Goal: Information Seeking & Learning: Learn about a topic

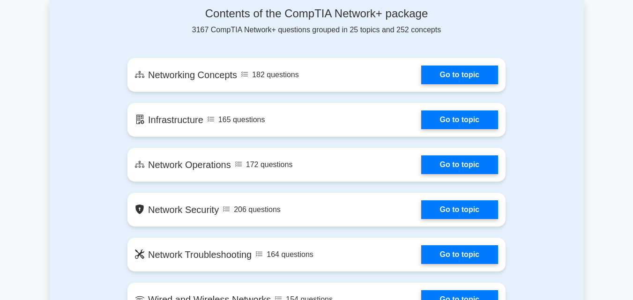
scroll to position [532, 0]
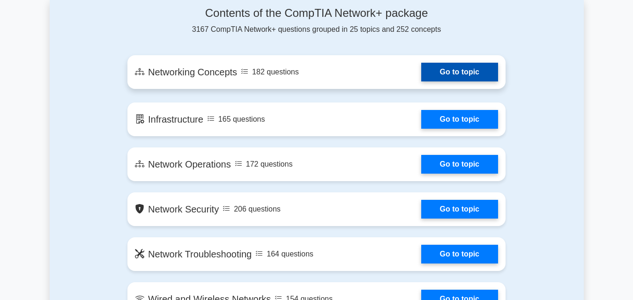
click at [452, 77] on link "Go to topic" at bounding box center [459, 72] width 77 height 19
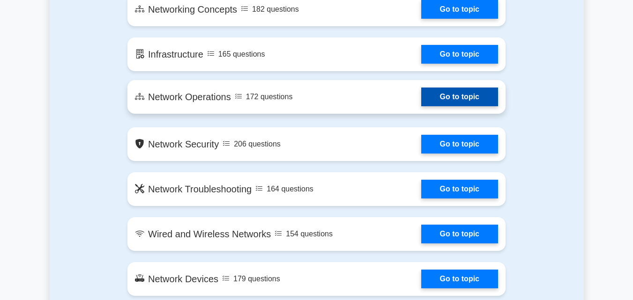
scroll to position [597, 0]
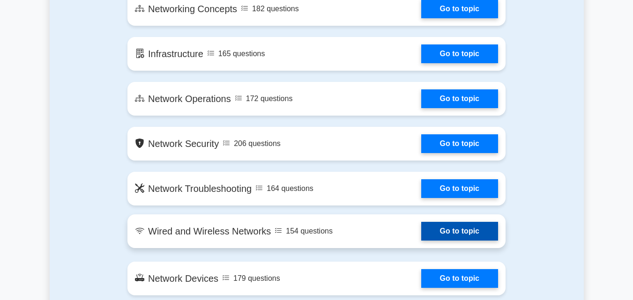
click at [438, 228] on link "Go to topic" at bounding box center [459, 231] width 77 height 19
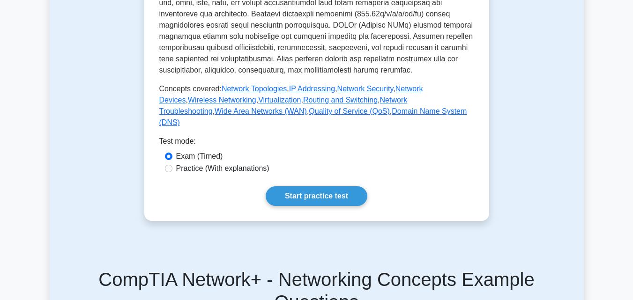
scroll to position [395, 0]
click at [299, 206] on link "Start practice test" at bounding box center [317, 196] width 102 height 20
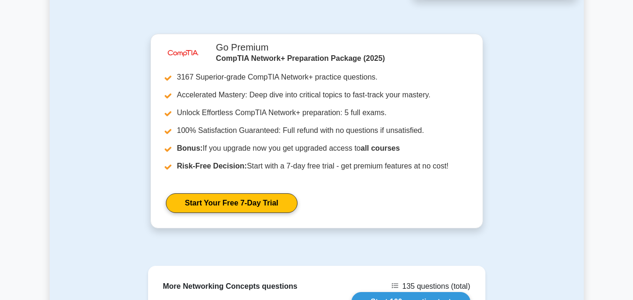
scroll to position [1010, 0]
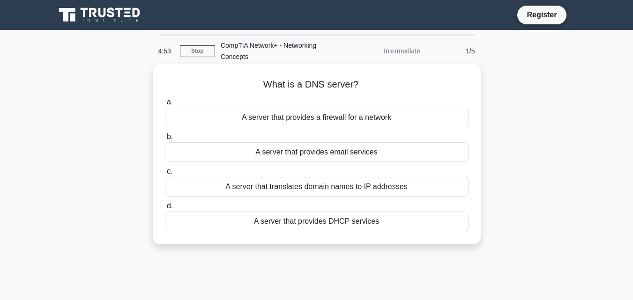
click at [327, 194] on div "A server that translates domain names to IP addresses" at bounding box center [317, 187] width 304 height 20
click at [165, 175] on input "c. A server that translates domain names to IP addresses" at bounding box center [165, 172] width 0 height 6
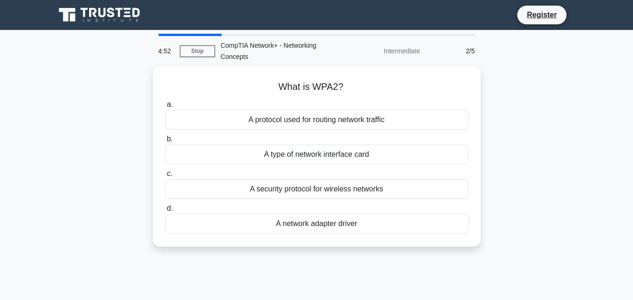
click at [327, 194] on div "A security protocol for wireless networks" at bounding box center [317, 190] width 304 height 20
click at [165, 177] on input "c. A security protocol for wireless networks" at bounding box center [165, 174] width 0 height 6
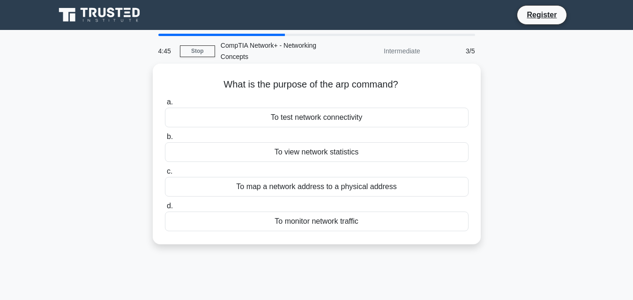
click at [348, 190] on div "To map a network address to a physical address" at bounding box center [317, 187] width 304 height 20
click at [165, 175] on input "c. To map a network address to a physical address" at bounding box center [165, 172] width 0 height 6
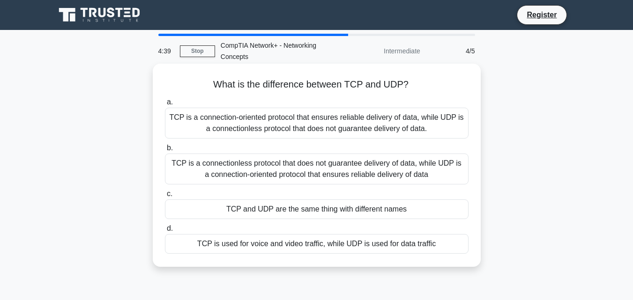
click at [344, 179] on div "TCP is a connectionless protocol that does not guarantee delivery of data, whil…" at bounding box center [317, 169] width 304 height 31
click at [165, 151] on input "b. TCP is a connectionless protocol that does not guarantee delivery of data, w…" at bounding box center [165, 148] width 0 height 6
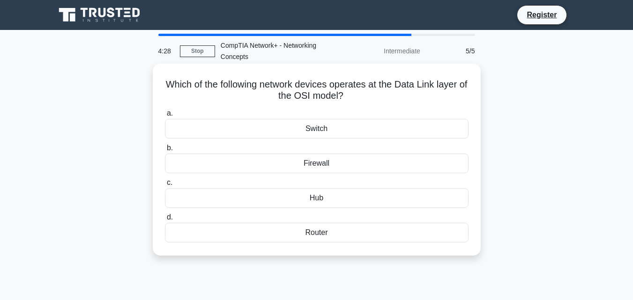
click at [337, 197] on div "Hub" at bounding box center [317, 198] width 304 height 20
click at [165, 186] on input "c. Hub" at bounding box center [165, 183] width 0 height 6
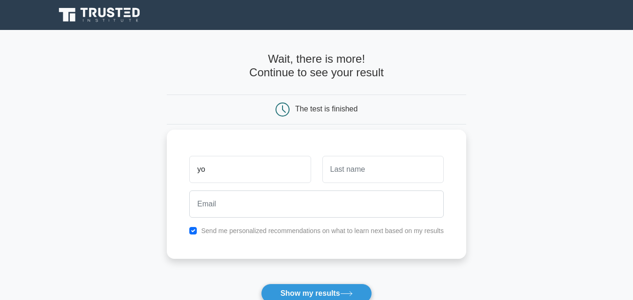
type input "yo"
click at [348, 179] on input "text" at bounding box center [382, 169] width 121 height 27
type input "yo"
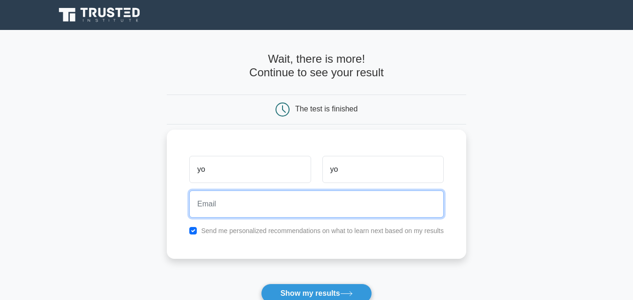
click at [322, 200] on input "email" at bounding box center [316, 204] width 255 height 27
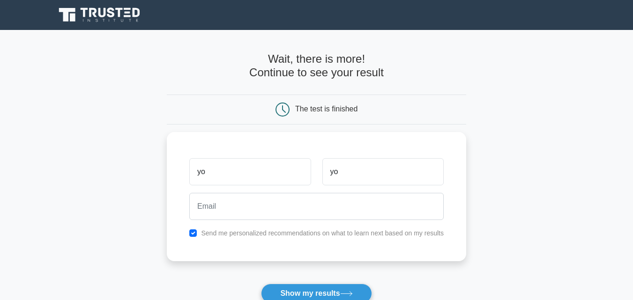
click at [463, 127] on form "Wait, there is more! Continue to see your result The test is finished yo yo" at bounding box center [317, 198] width 300 height 292
click at [325, 292] on button "Show my results" at bounding box center [316, 294] width 111 height 20
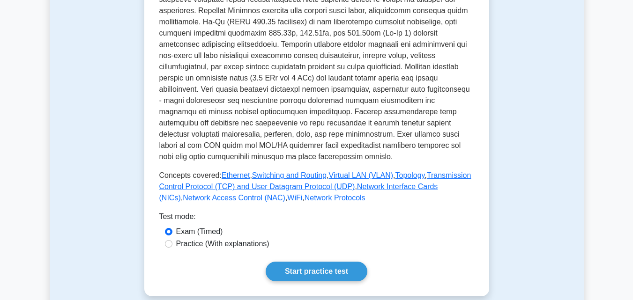
scroll to position [342, 0]
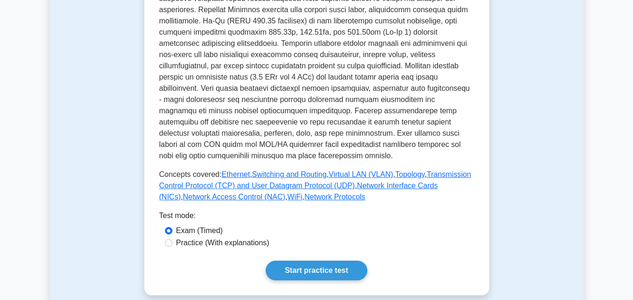
click at [175, 238] on div "Practice (With explanations)" at bounding box center [317, 243] width 304 height 11
click at [173, 238] on div "Practice (With explanations)" at bounding box center [317, 243] width 304 height 11
click at [171, 240] on input "Practice (With explanations)" at bounding box center [168, 243] width 7 height 7
radio input "true"
click at [277, 267] on link "Start practice test" at bounding box center [317, 271] width 102 height 20
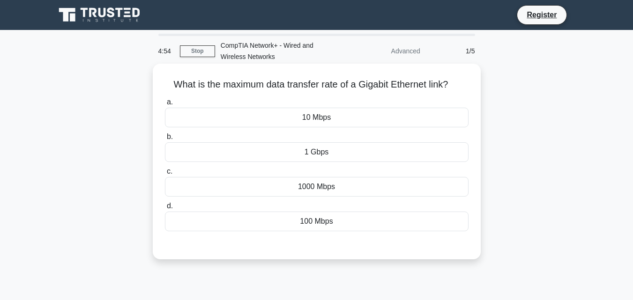
click at [339, 183] on div "1000 Mbps" at bounding box center [317, 187] width 304 height 20
click at [165, 175] on input "c. 1000 Mbps" at bounding box center [165, 172] width 0 height 6
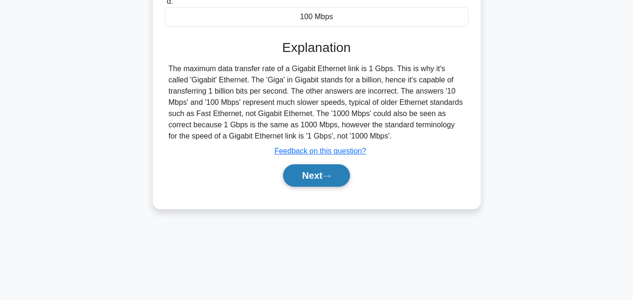
scroll to position [199, 0]
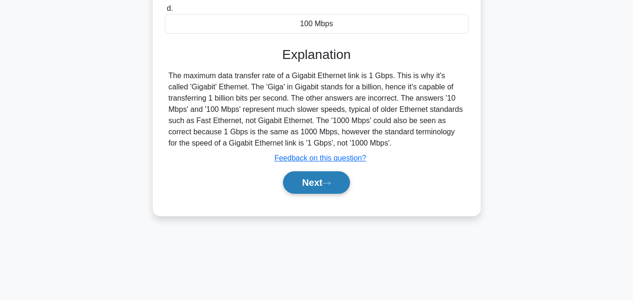
click at [326, 188] on button "Next" at bounding box center [316, 183] width 67 height 22
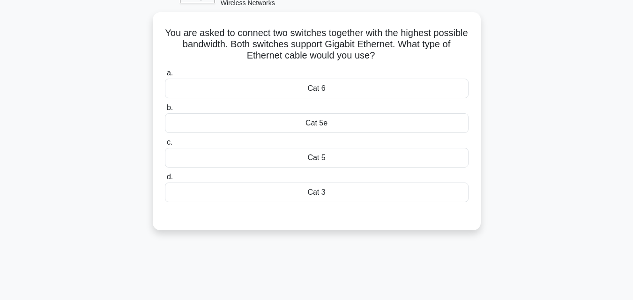
scroll to position [53, 0]
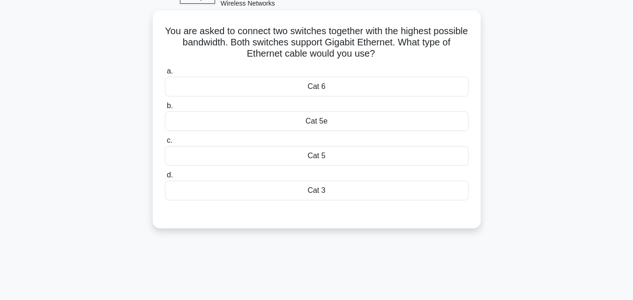
click at [339, 127] on div "Cat 5e" at bounding box center [317, 122] width 304 height 20
click at [165, 109] on input "b. Cat 5e" at bounding box center [165, 106] width 0 height 6
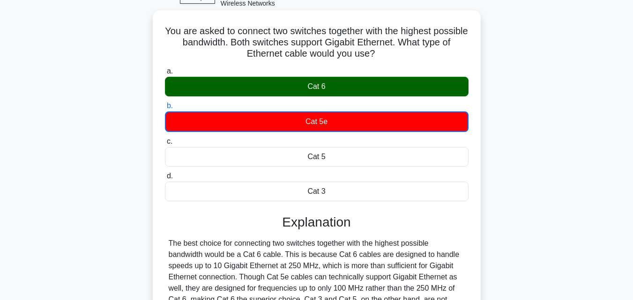
scroll to position [206, 0]
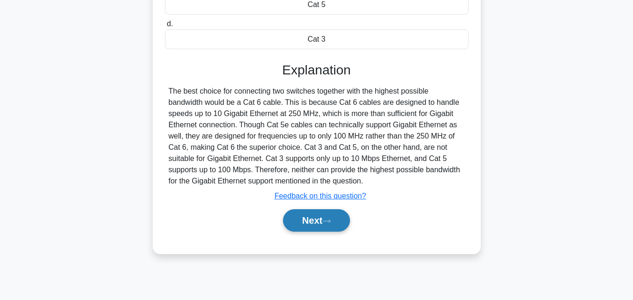
click at [327, 223] on icon at bounding box center [326, 221] width 8 height 5
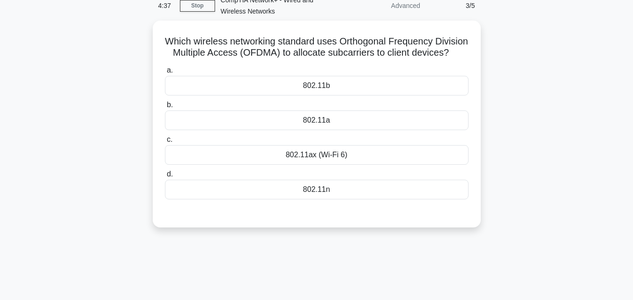
scroll to position [45, 0]
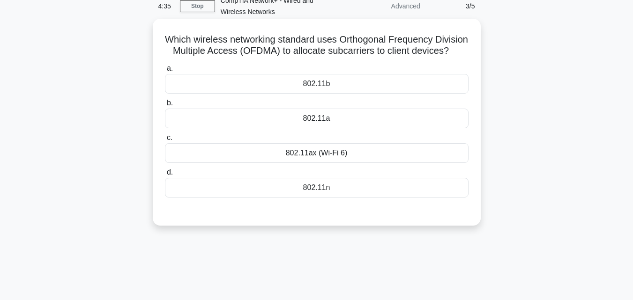
click at [328, 163] on div "802.11ax (Wi-Fi 6)" at bounding box center [317, 153] width 304 height 20
click at [165, 141] on input "c. 802.11ax (Wi-Fi 6)" at bounding box center [165, 138] width 0 height 6
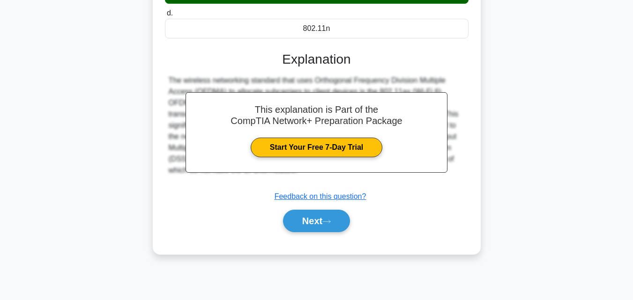
scroll to position [206, 0]
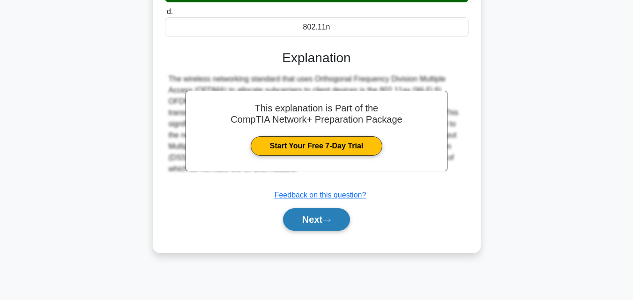
click at [331, 223] on icon at bounding box center [326, 220] width 8 height 5
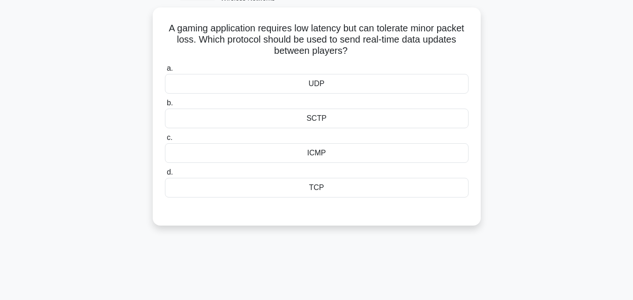
scroll to position [48, 0]
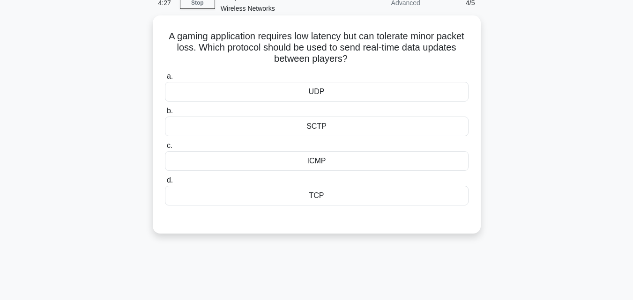
click at [335, 89] on div "UDP" at bounding box center [317, 92] width 304 height 20
click at [165, 80] on input "a. UDP" at bounding box center [165, 77] width 0 height 6
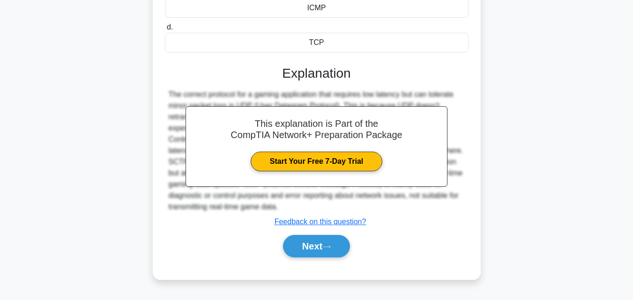
scroll to position [206, 0]
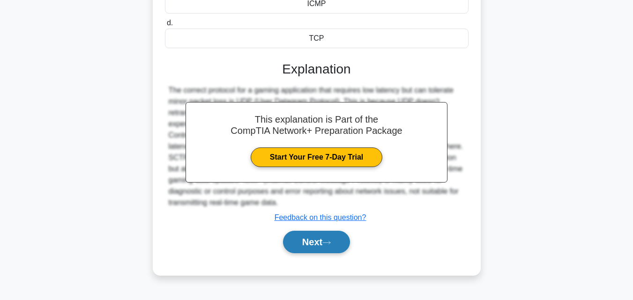
click at [324, 243] on button "Next" at bounding box center [316, 242] width 67 height 22
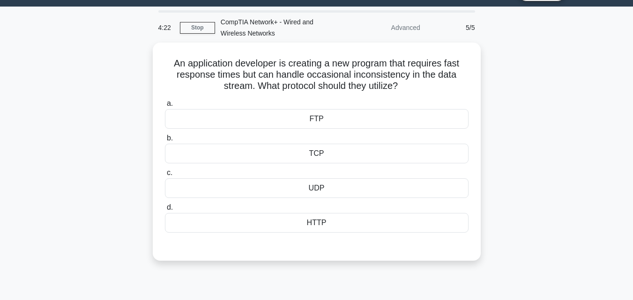
scroll to position [23, 0]
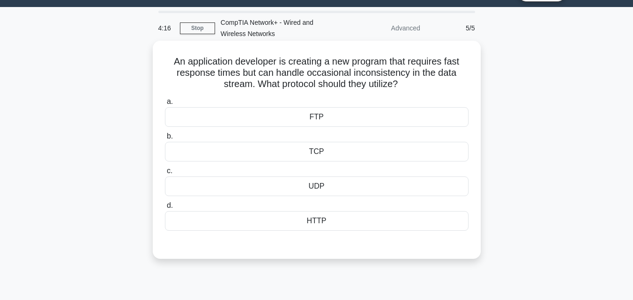
click at [333, 162] on div "TCP" at bounding box center [317, 152] width 304 height 20
click at [165, 140] on input "b. TCP" at bounding box center [165, 137] width 0 height 6
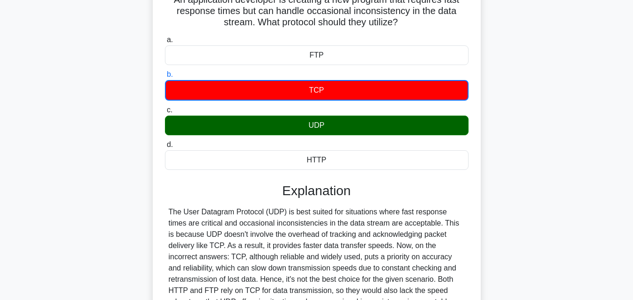
scroll to position [206, 0]
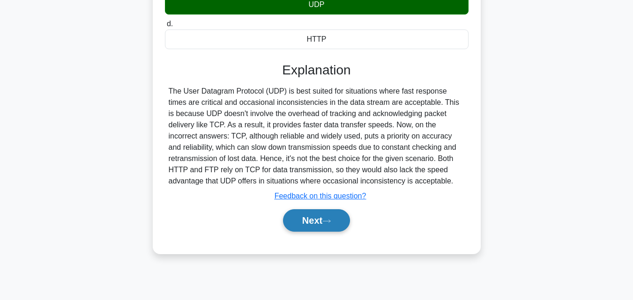
click at [327, 229] on button "Next" at bounding box center [316, 221] width 67 height 22
